Goal: Check status: Check status

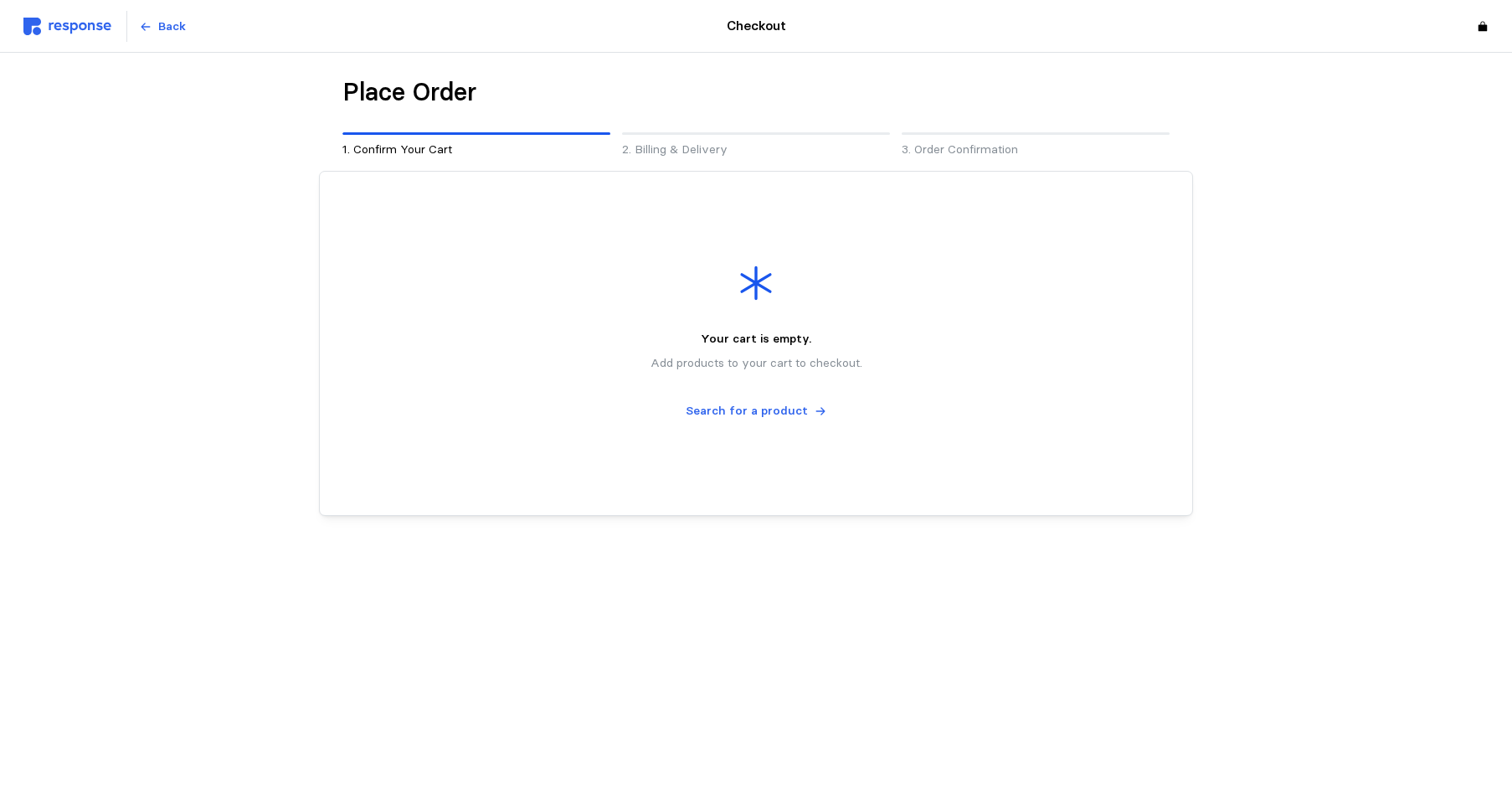
click at [72, 26] on img at bounding box center [68, 26] width 88 height 17
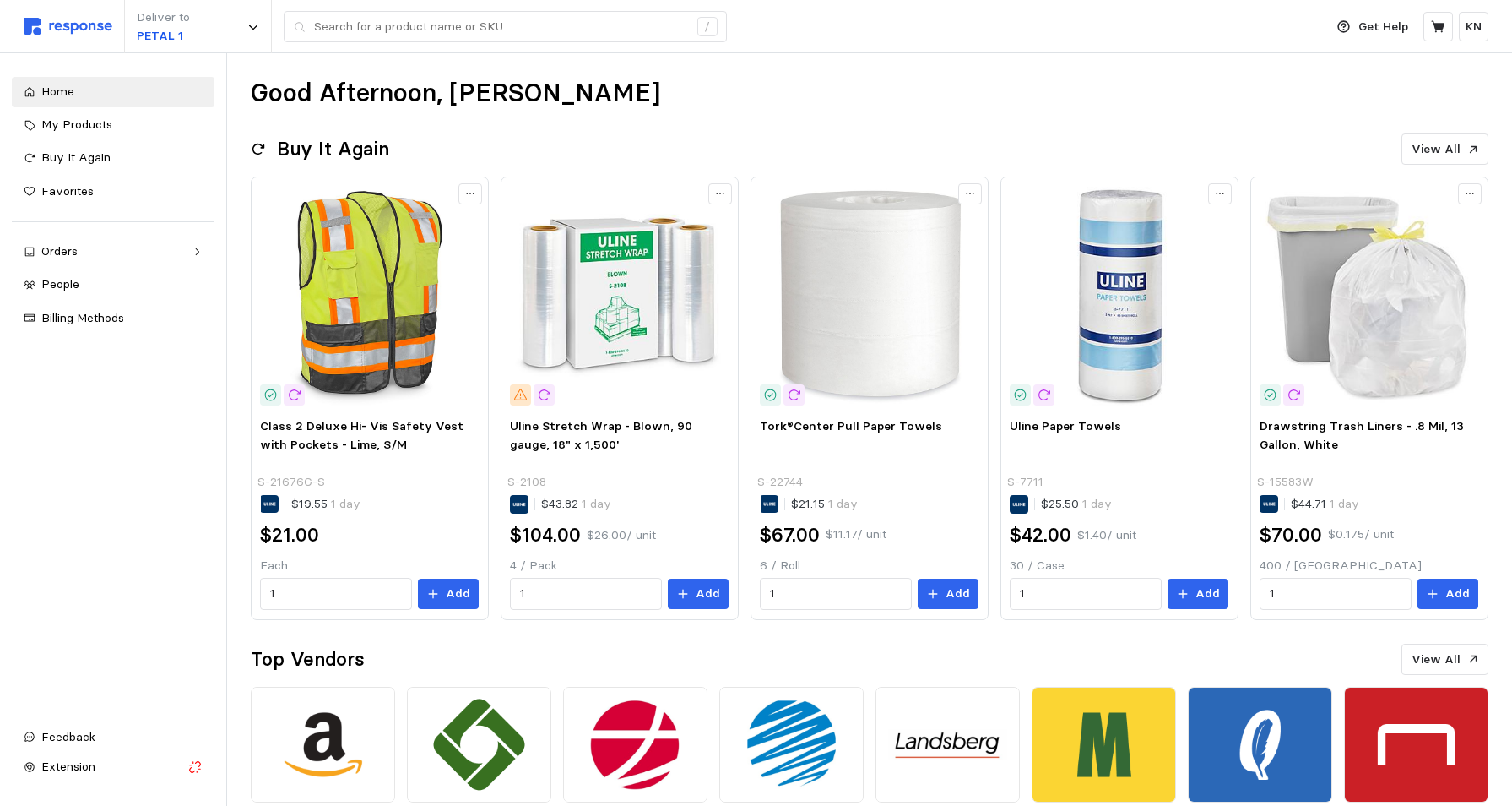
click at [786, 88] on div "Good Afternoon, [PERSON_NAME]" at bounding box center [869, 94] width 1237 height 33
click at [65, 252] on div "Orders" at bounding box center [113, 251] width 144 height 18
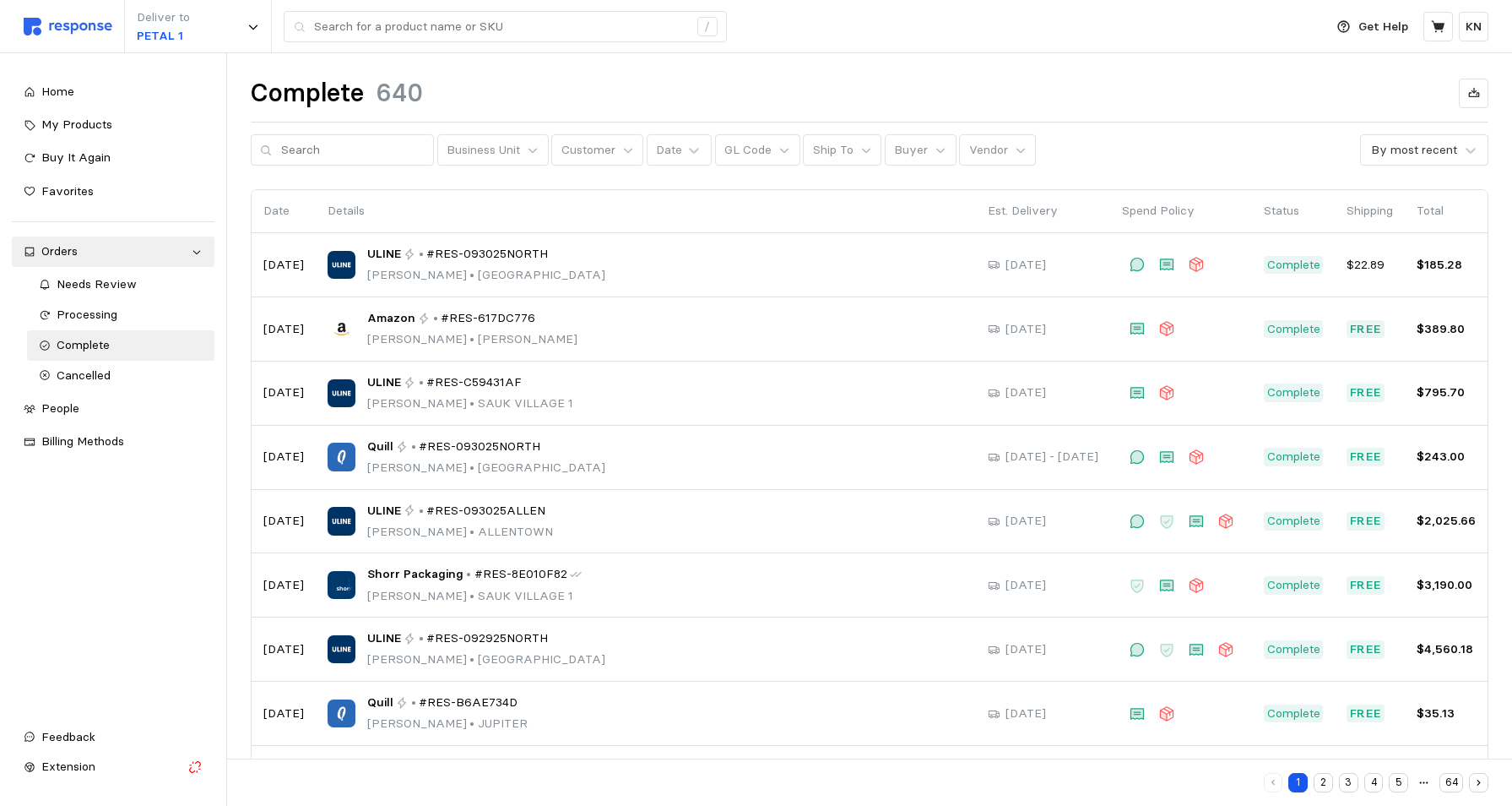
click at [1324, 784] on button "2" at bounding box center [1323, 783] width 19 height 19
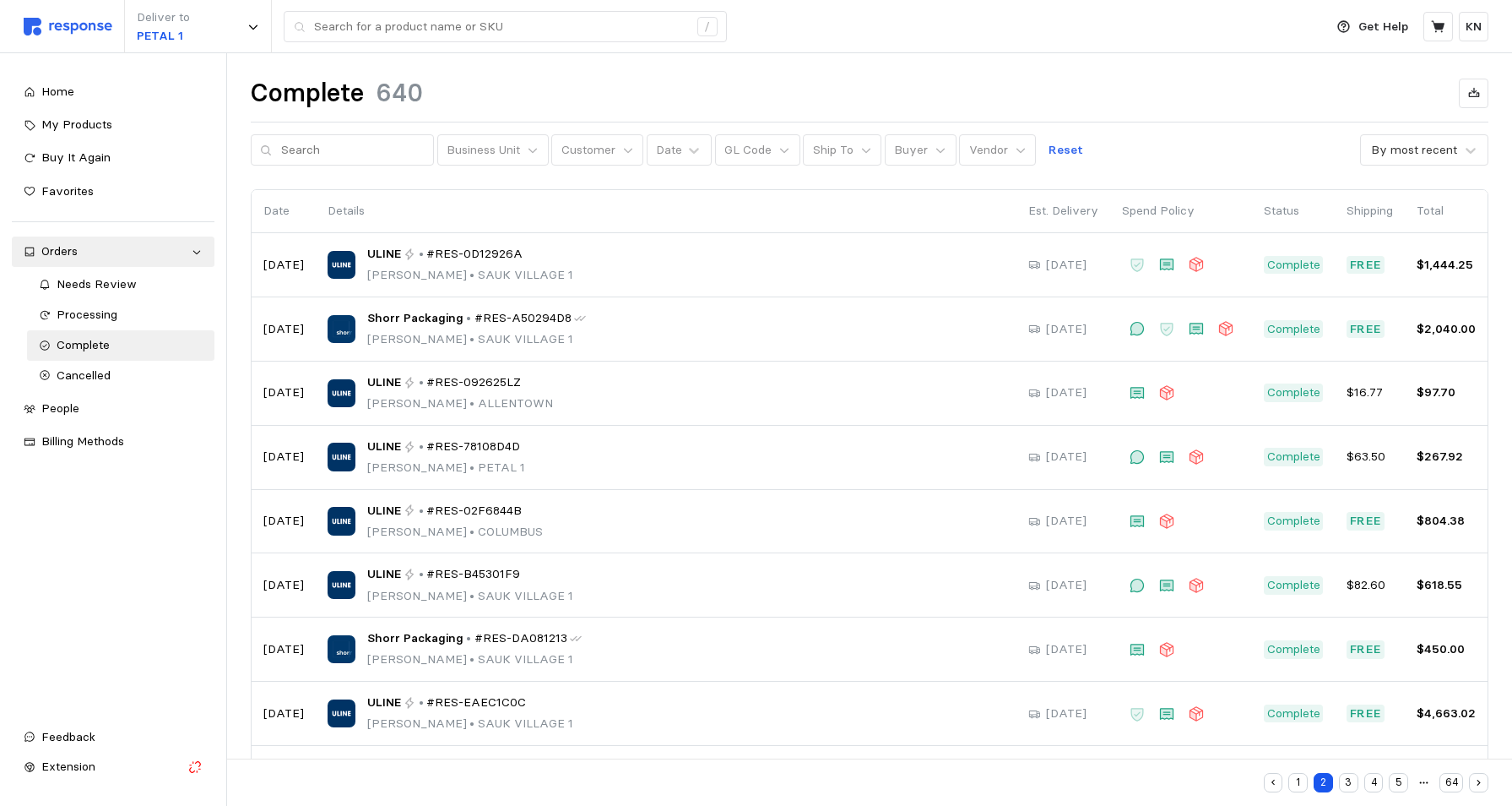
click at [25, 599] on div "Home My Products Buy It Again Favorites Orders Needs Review Processing Complete…" at bounding box center [113, 393] width 202 height 633
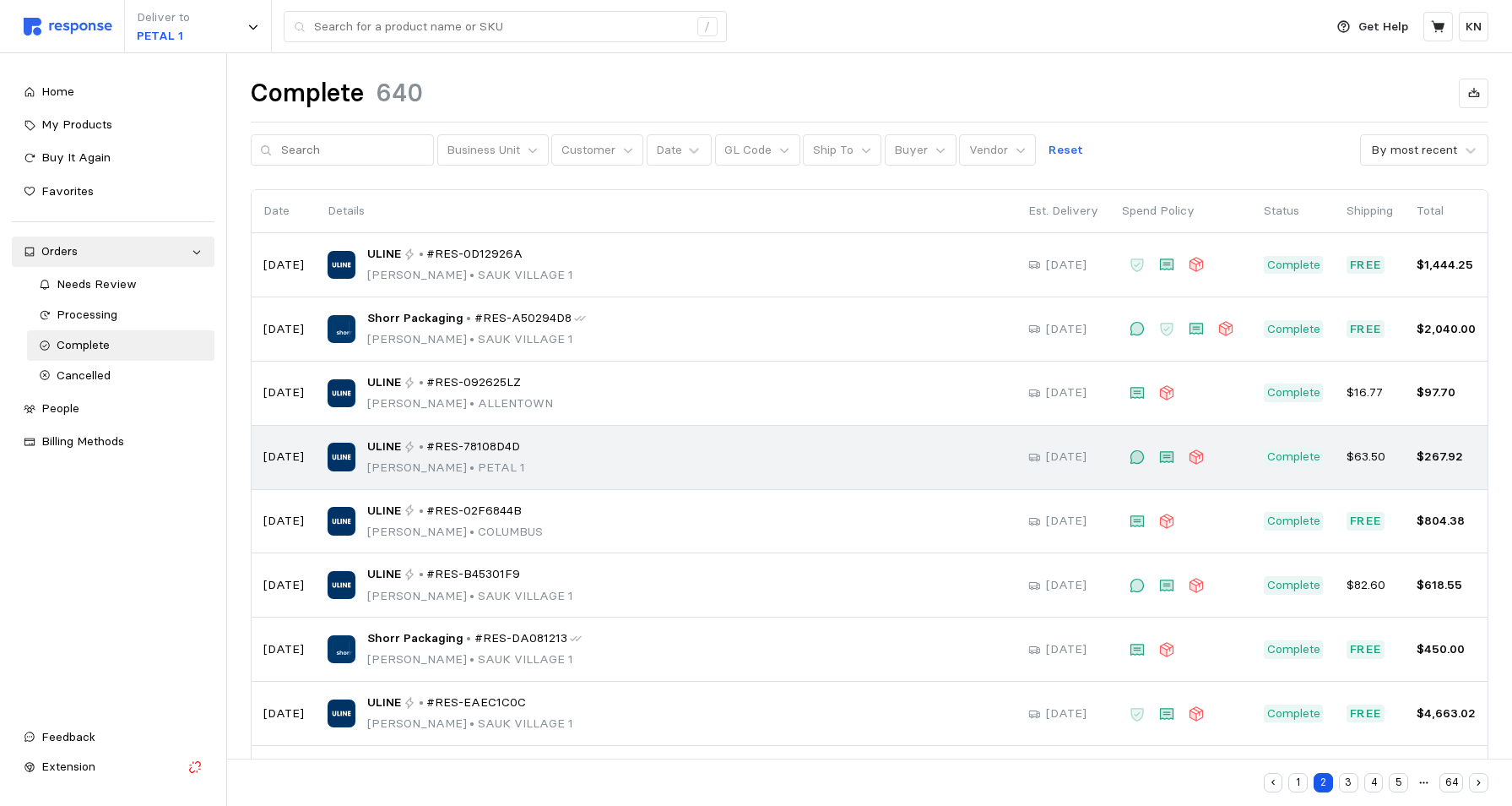
click at [405, 457] on div "ULINE • #RES-78108D4D [PERSON_NAME] • PETAL 1" at bounding box center [446, 457] width 158 height 40
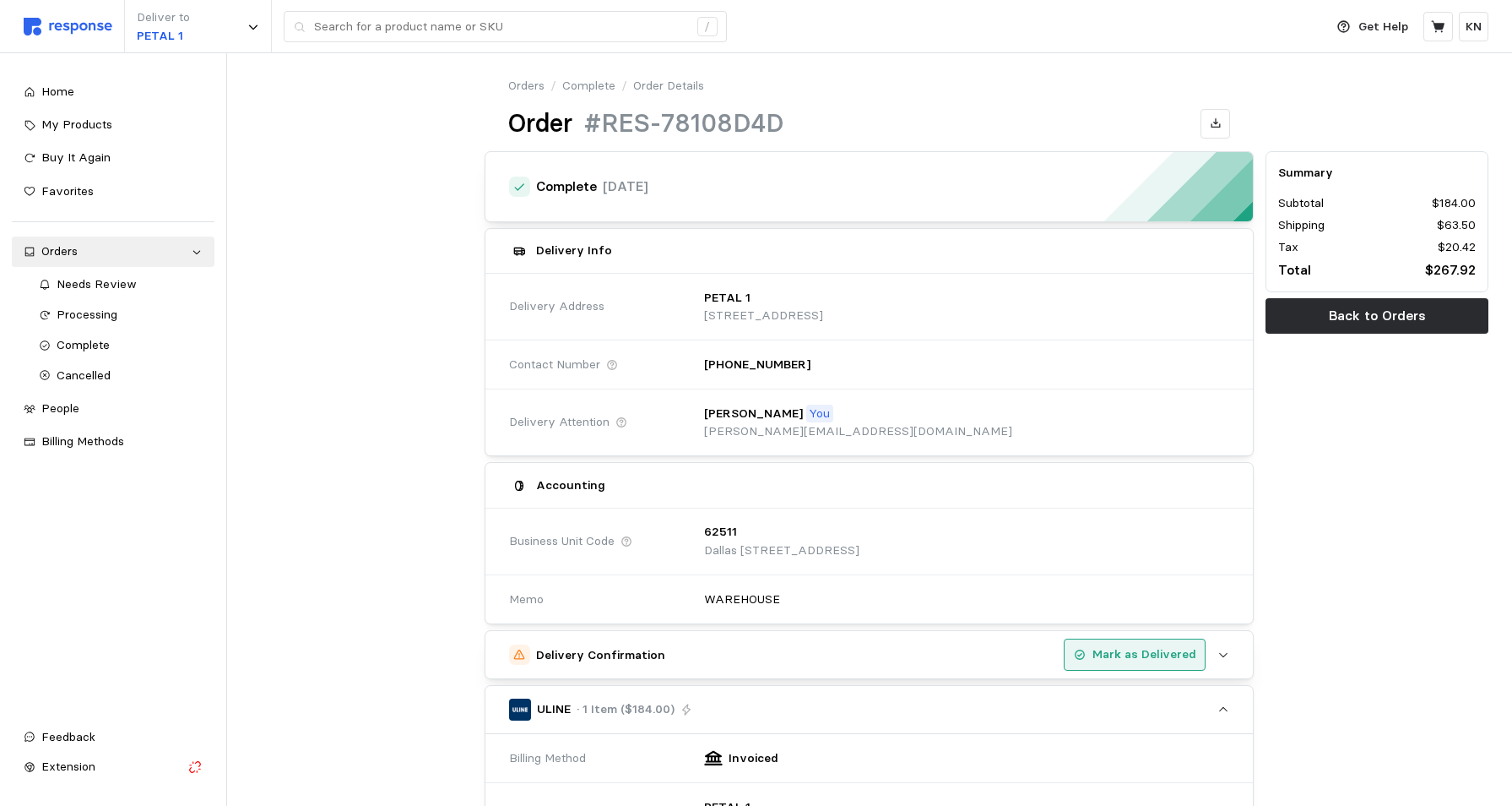
click at [1151, 652] on p "Mark as Delivered" at bounding box center [1144, 654] width 104 height 18
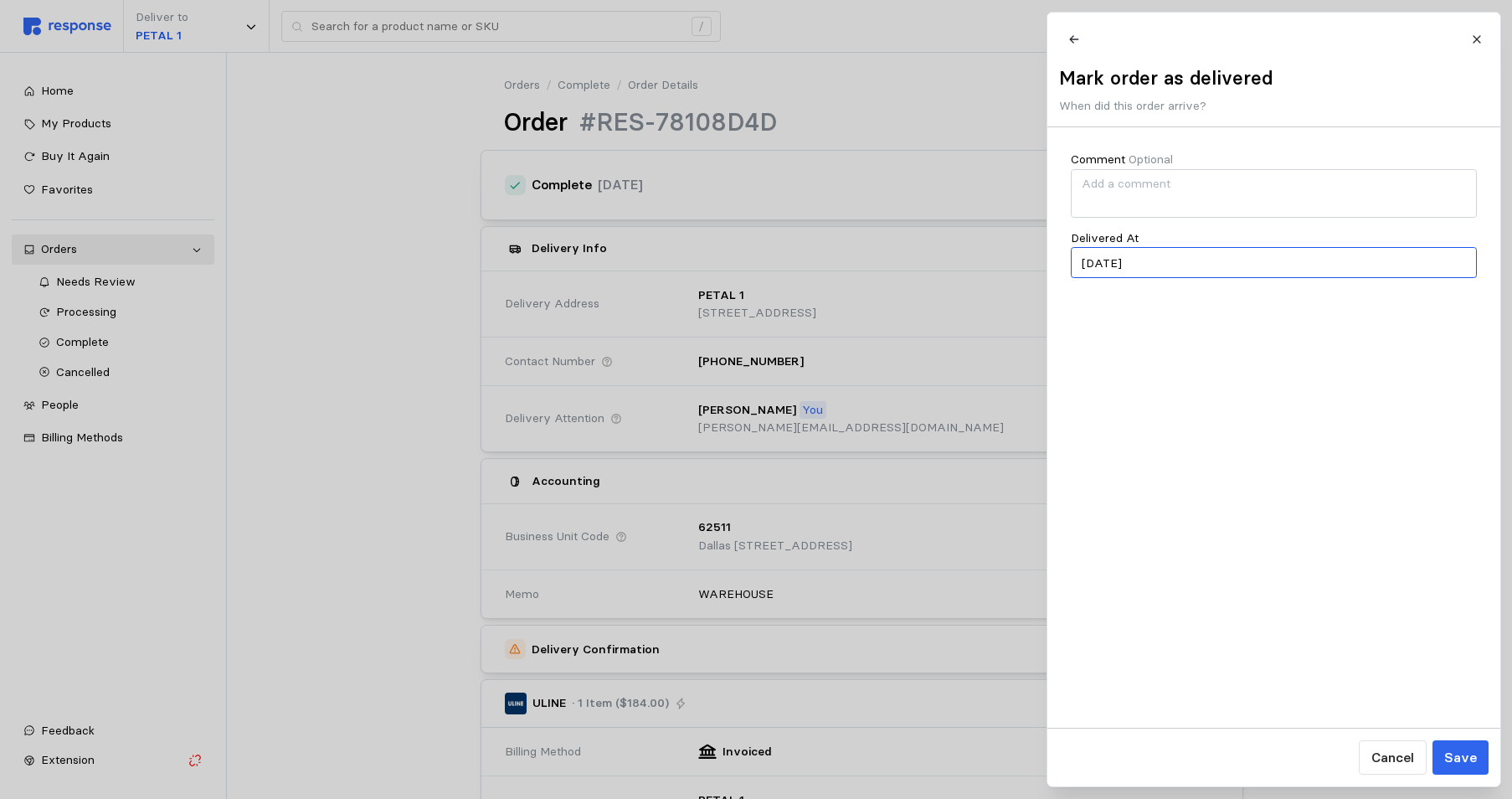
click at [1115, 276] on input "[DATE]" at bounding box center [1273, 262] width 406 height 31
type input "[DATE]"
drag, startPoint x: 1463, startPoint y: 752, endPoint x: 1458, endPoint y: 771, distance: 19.6
click at [1463, 752] on p "Save" at bounding box center [1459, 757] width 32 height 21
